Goal: Information Seeking & Learning: Learn about a topic

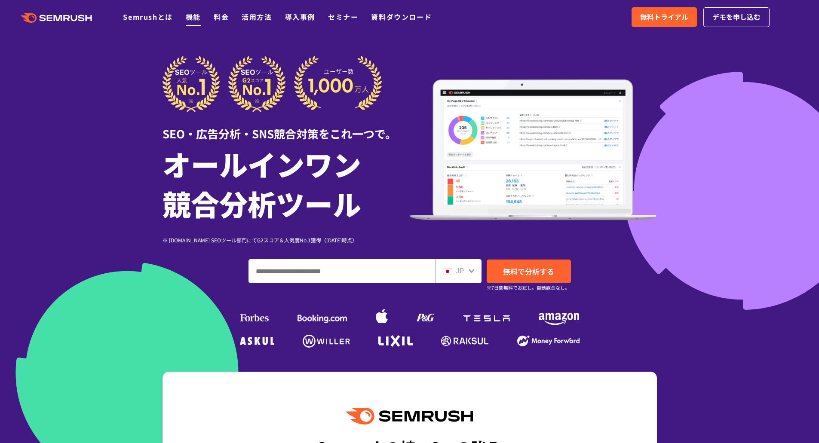
click at [197, 16] on link "機能" at bounding box center [193, 17] width 15 height 10
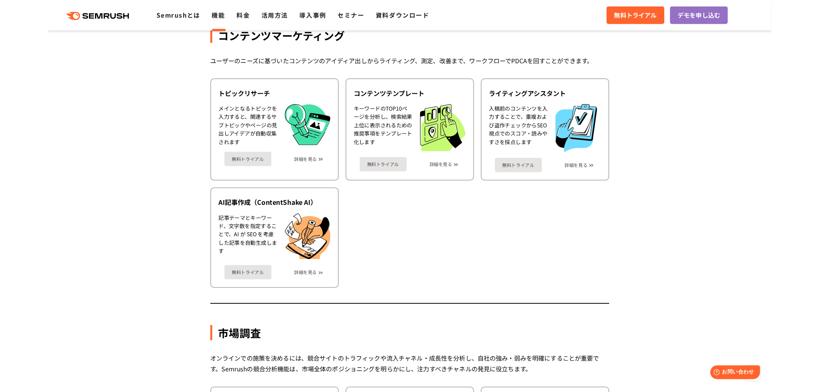
scroll to position [1458, 0]
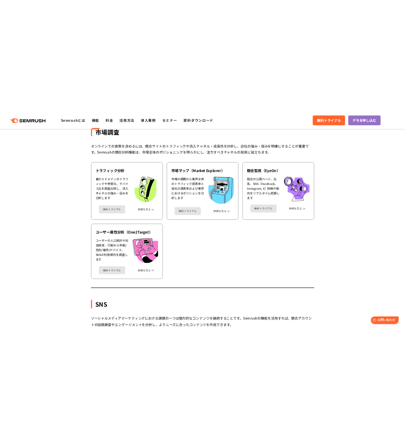
scroll to position [1850, 0]
